Goal: Task Accomplishment & Management: Manage account settings

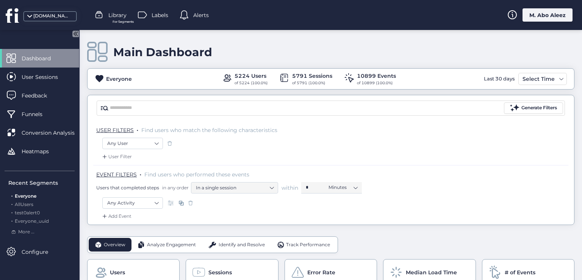
drag, startPoint x: 543, startPoint y: 11, endPoint x: 538, endPoint y: 26, distance: 16.2
click at [543, 11] on div "M. Abo Aleez" at bounding box center [548, 14] width 50 height 13
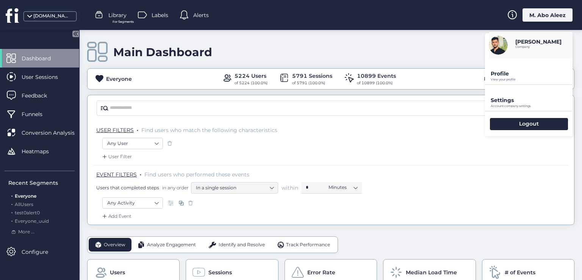
click at [508, 100] on p "Settings" at bounding box center [532, 100] width 82 height 7
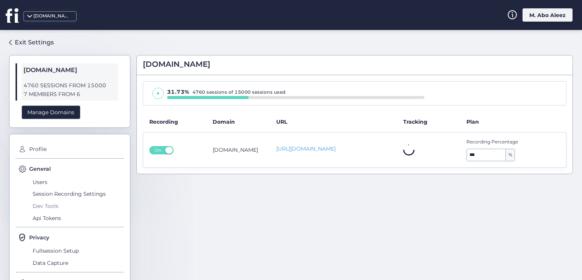
click at [39, 205] on span "Dev Tools" at bounding box center [77, 206] width 93 height 12
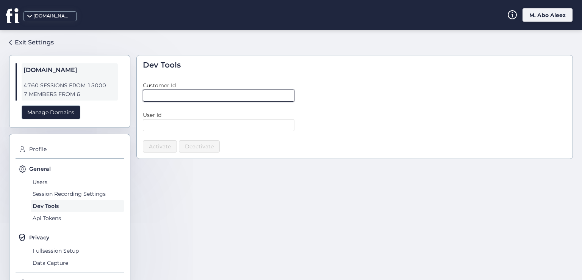
click at [173, 97] on input "text" at bounding box center [219, 95] width 152 height 12
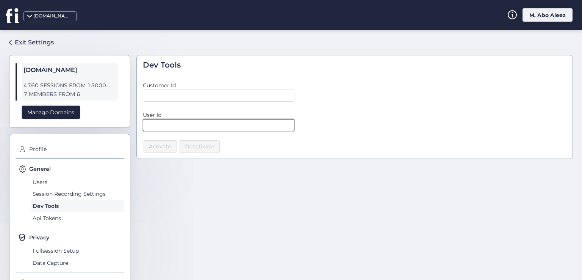
click at [196, 130] on input "text" at bounding box center [219, 125] width 152 height 12
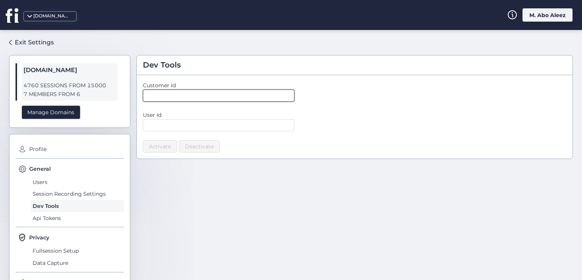
click at [182, 98] on input "text" at bounding box center [219, 95] width 152 height 12
type input "*"
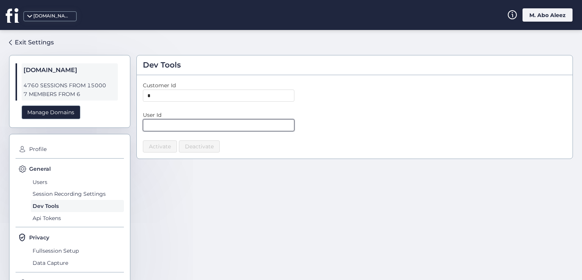
click at [198, 123] on input "text" at bounding box center [219, 125] width 152 height 12
type input "*"
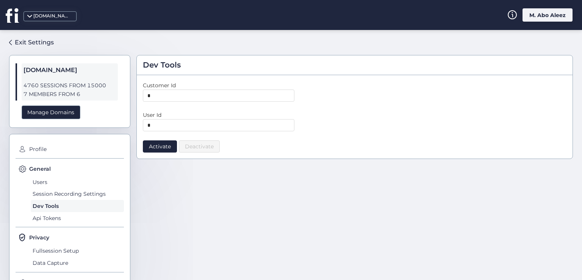
click at [358, 123] on div "*" at bounding box center [355, 125] width 424 height 12
click at [225, 94] on input "*" at bounding box center [219, 95] width 152 height 12
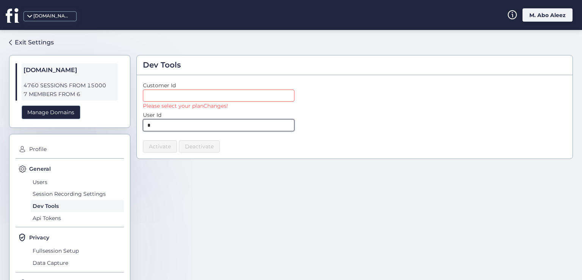
click at [191, 126] on input "*" at bounding box center [219, 125] width 152 height 12
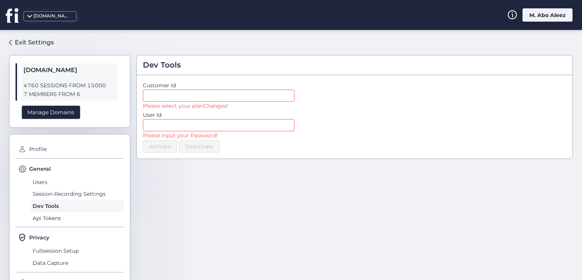
click at [332, 139] on div "Please input your Password!" at bounding box center [355, 135] width 424 height 8
click at [261, 127] on input "text" at bounding box center [219, 125] width 152 height 12
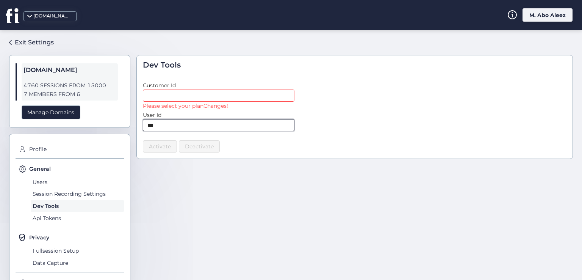
type input "***"
click at [274, 156] on div "Customer Id Please select your planChanges! User Id *** Activate Deactivate" at bounding box center [355, 116] width 436 height 83
drag, startPoint x: 221, startPoint y: 130, endPoint x: 109, endPoint y: 127, distance: 111.9
click at [109, 127] on div "Exit Settings fullsession.io 4760 SESSIONS FROM 15000 7 MEMBERS FROM 6 Manage D…" at bounding box center [291, 155] width 582 height 250
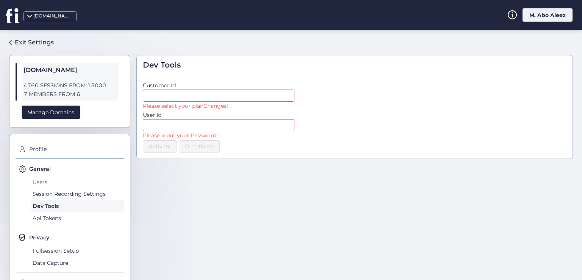
click at [47, 180] on span "Users" at bounding box center [77, 182] width 93 height 12
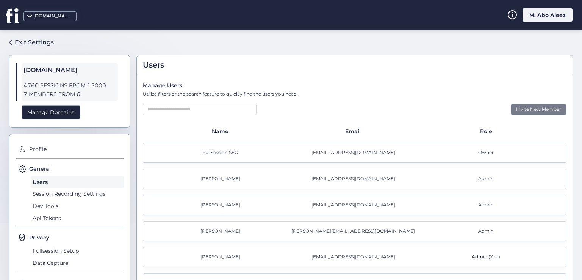
click at [540, 109] on div "Invite New Member" at bounding box center [539, 109] width 56 height 11
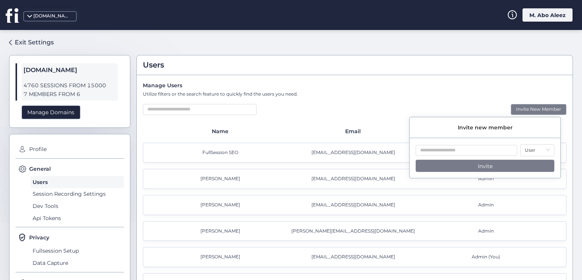
click at [341, 102] on div "Manage Users Utilize filters or the search feature to quickly find the users yo…" at bounding box center [355, 200] width 436 height 250
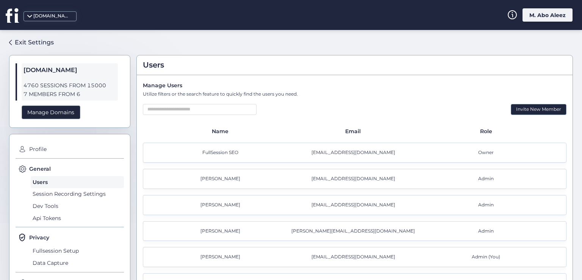
click at [539, 14] on div "M. Abo Aleez" at bounding box center [548, 14] width 50 height 13
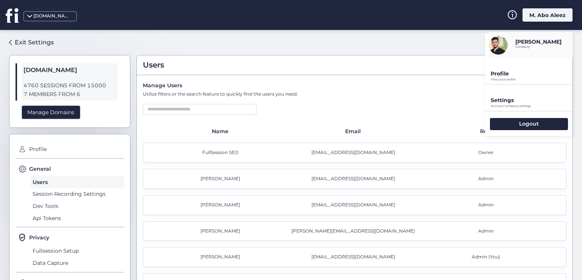
click at [379, 115] on div "Manage Users Utilize filters or the search feature to quickly find the users yo…" at bounding box center [355, 200] width 436 height 250
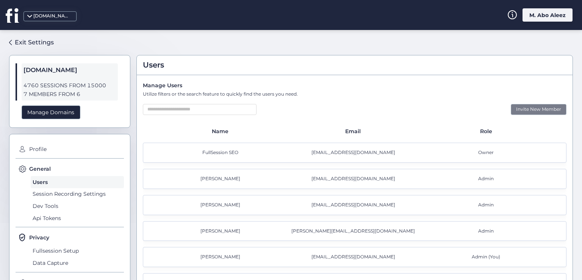
click at [532, 107] on div "Invite New Member" at bounding box center [539, 109] width 56 height 11
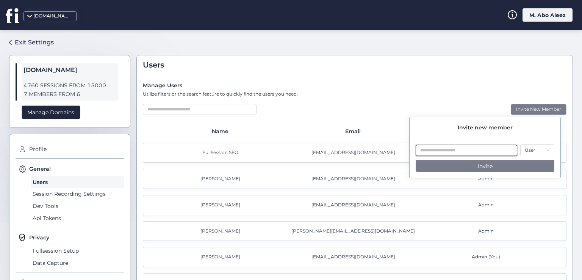
click at [499, 149] on input "text" at bounding box center [467, 150] width 102 height 11
drag, startPoint x: 374, startPoint y: 205, endPoint x: 321, endPoint y: 208, distance: 52.4
click at [321, 208] on div "Roy Karaja majd@fullsession.io Admin" at bounding box center [355, 205] width 424 height 20
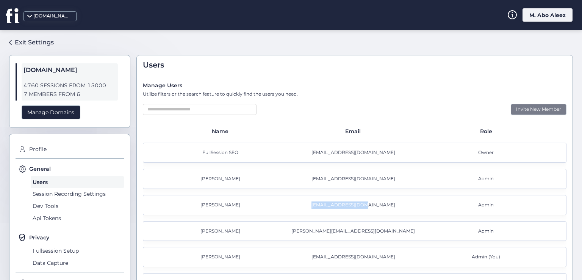
copy div "[EMAIL_ADDRESS][DOMAIN_NAME]"
click at [466, 153] on div "Owner" at bounding box center [487, 152] width 133 height 7
click at [529, 110] on div "Invite New Member" at bounding box center [539, 109] width 56 height 11
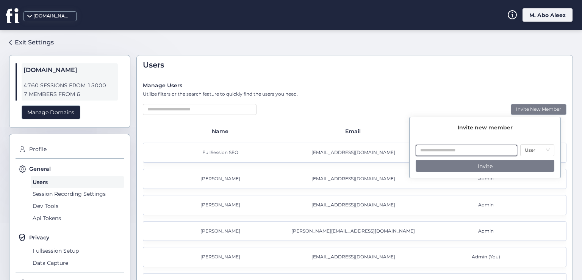
click at [466, 151] on input "text" at bounding box center [467, 150] width 102 height 11
paste input "**********"
type input "**********"
click at [466, 189] on div "FullSession SEO seo@fullsession.io Owner Abed Natsheh abed@fullsession.io Admin…" at bounding box center [355, 231] width 424 height 177
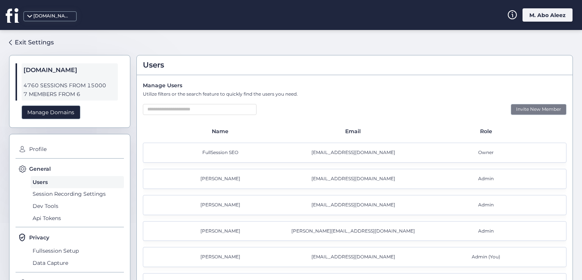
click at [519, 111] on div "Invite New Member" at bounding box center [539, 109] width 56 height 11
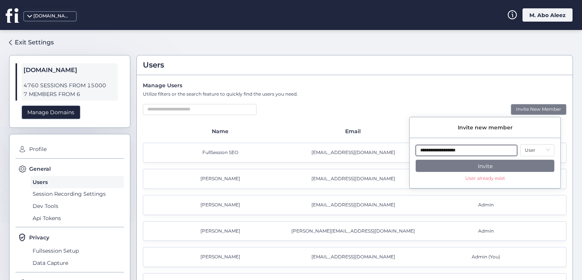
drag, startPoint x: 474, startPoint y: 147, endPoint x: 367, endPoint y: 150, distance: 107.3
click at [367, 150] on body "**********" at bounding box center [291, 140] width 582 height 280
click at [443, 91] on div "Utilize filters or the search feature to quickly find the users you need." at bounding box center [355, 94] width 424 height 7
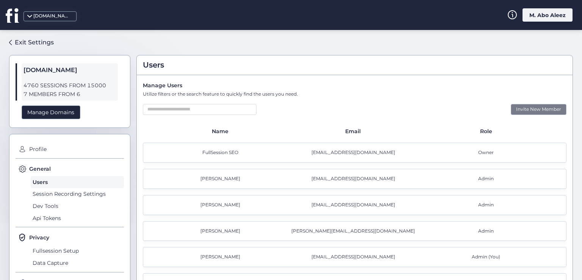
click at [519, 104] on div "Invite New Member" at bounding box center [539, 109] width 56 height 11
drag, startPoint x: 387, startPoint y: 149, endPoint x: 330, endPoint y: 154, distance: 56.6
click at [330, 154] on div "[EMAIL_ADDRESS][DOMAIN_NAME]" at bounding box center [354, 152] width 133 height 7
click at [370, 176] on div "[EMAIL_ADDRESS][DOMAIN_NAME]" at bounding box center [354, 178] width 133 height 7
click at [343, 178] on div "[EMAIL_ADDRESS][DOMAIN_NAME]" at bounding box center [354, 178] width 133 height 7
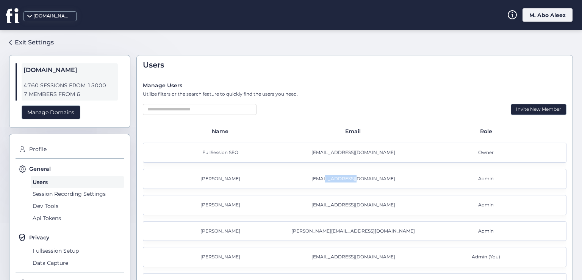
click at [343, 178] on div "[EMAIL_ADDRESS][DOMAIN_NAME]" at bounding box center [354, 178] width 133 height 7
copy div "[EMAIL_ADDRESS][DOMAIN_NAME]"
click at [527, 109] on div "Invite New Member" at bounding box center [539, 109] width 56 height 11
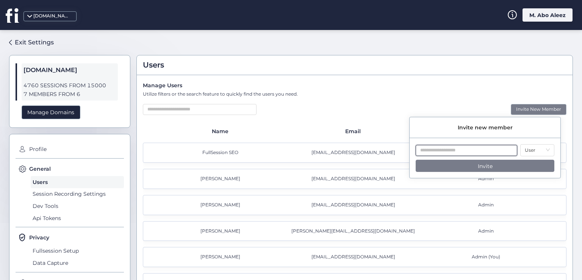
click at [431, 155] on input "text" at bounding box center [467, 150] width 102 height 11
paste input "**********"
type input "**********"
drag, startPoint x: 459, startPoint y: 179, endPoint x: 509, endPoint y: 176, distance: 49.4
click at [509, 176] on div "**********" at bounding box center [485, 166] width 151 height 44
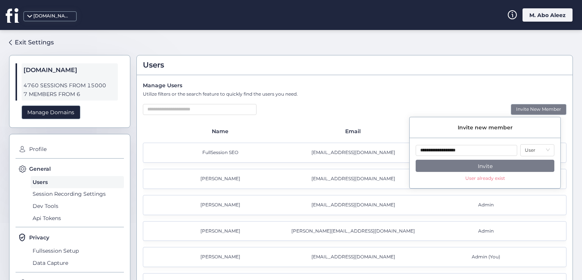
click at [454, 89] on div "Manage Users" at bounding box center [355, 85] width 424 height 8
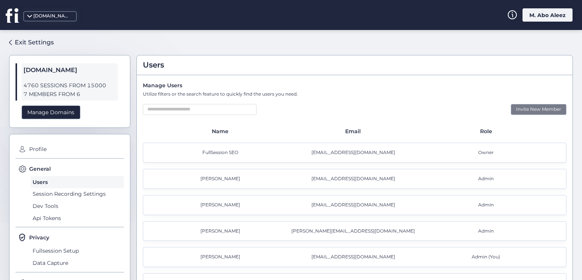
click at [528, 110] on div "Invite New Member" at bounding box center [539, 109] width 56 height 11
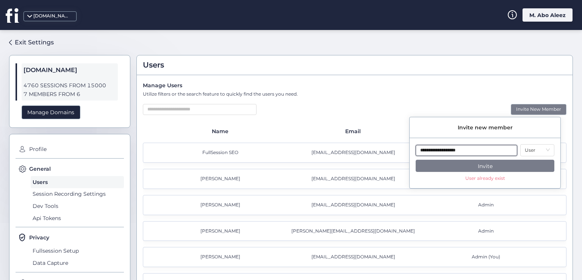
drag, startPoint x: 467, startPoint y: 151, endPoint x: 400, endPoint y: 151, distance: 66.7
click at [403, 150] on body "**********" at bounding box center [291, 140] width 582 height 280
click at [460, 184] on div "User Invite User already exist" at bounding box center [485, 166] width 151 height 44
drag, startPoint x: 454, startPoint y: 180, endPoint x: 511, endPoint y: 180, distance: 56.9
click at [511, 180] on div "User Invite User already exist" at bounding box center [485, 166] width 151 height 44
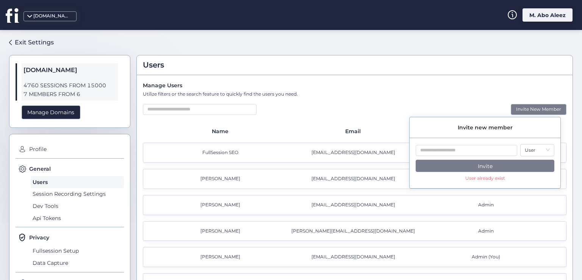
click at [388, 104] on div "Invite New Member" at bounding box center [355, 109] width 424 height 11
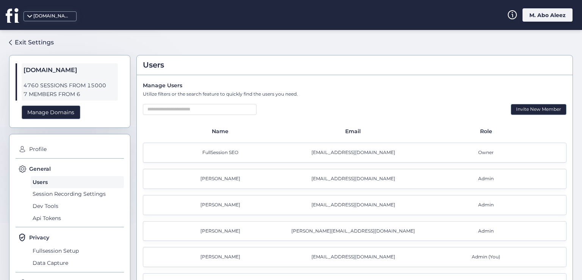
click at [479, 101] on div "Manage Users Utilize filters or the search feature to quickly find the users yo…" at bounding box center [355, 200] width 436 height 250
click at [325, 82] on div "Manage Users" at bounding box center [355, 85] width 424 height 8
click at [361, 72] on div "Users" at bounding box center [355, 65] width 436 height 20
drag, startPoint x: 347, startPoint y: 97, endPoint x: 320, endPoint y: 101, distance: 27.2
click at [343, 98] on div "Manage Users Utilize filters or the search feature to quickly find the users yo…" at bounding box center [355, 200] width 436 height 250
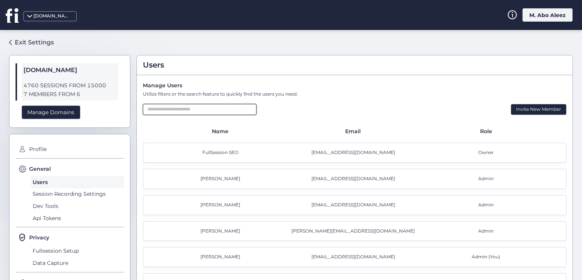
click at [233, 108] on input "text" at bounding box center [200, 109] width 114 height 11
click at [288, 102] on div "Manage Users Utilize filters or the search feature to quickly find the users yo…" at bounding box center [355, 200] width 436 height 250
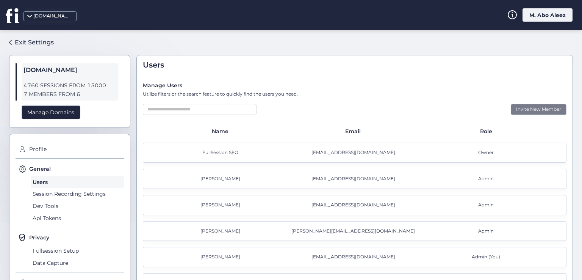
click at [518, 107] on div "Invite New Member" at bounding box center [539, 109] width 56 height 11
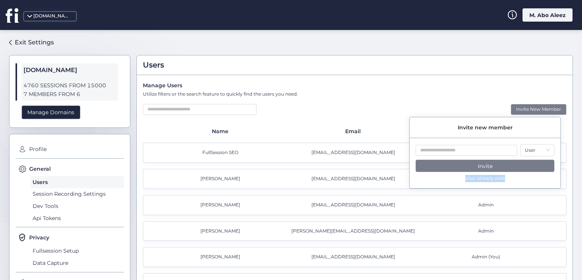
drag, startPoint x: 461, startPoint y: 177, endPoint x: 505, endPoint y: 177, distance: 44.0
click at [505, 177] on div "User Invite User already exist" at bounding box center [485, 166] width 151 height 44
click at [451, 86] on div "Manage Users" at bounding box center [355, 85] width 424 height 8
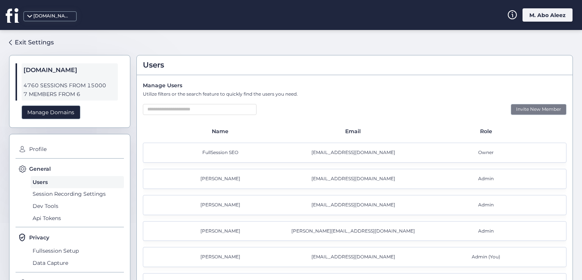
click at [516, 113] on div "Invite New Member" at bounding box center [539, 109] width 56 height 11
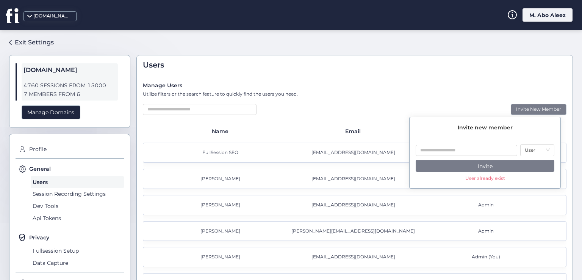
click at [390, 125] on div "Manage Users Utilize filters or the search feature to quickly find the users yo…" at bounding box center [355, 200] width 436 height 250
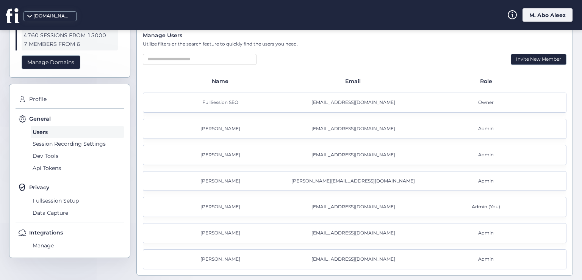
scroll to position [50, 0]
click at [550, 17] on div "M. Abo Aleez" at bounding box center [548, 14] width 50 height 13
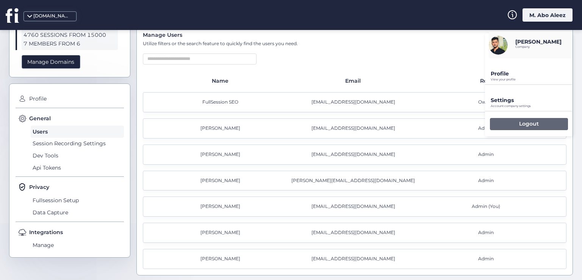
click at [520, 119] on div "Logout" at bounding box center [529, 124] width 78 height 12
